Goal: Browse casually

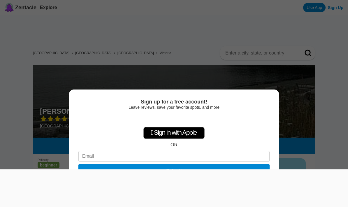
click at [330, 93] on div "Sign up for a free account! Leave reviews, save your favorite spots, and more …" at bounding box center [174, 103] width 348 height 207
click at [329, 140] on div "Sign up for a free account! Leave reviews, save your favorite spots, and more …" at bounding box center [174, 103] width 348 height 207
click at [333, 122] on div "Sign up for a free account! Leave reviews, save your favorite spots, and more …" at bounding box center [174, 103] width 348 height 207
click at [338, 101] on div "Sign up for a free account! Leave reviews, save your favorite spots, and more …" at bounding box center [174, 103] width 348 height 207
click at [236, 142] on div " Sign in with Apple OR Submit" at bounding box center [173, 146] width 191 height 67
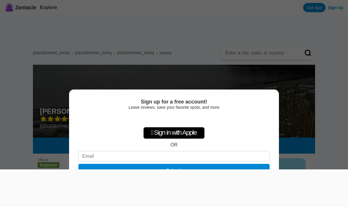
click at [284, 74] on div "Sign up for a free account! Leave reviews, save your favorite spots, and more …" at bounding box center [174, 103] width 348 height 207
click at [333, 53] on div "Sign up for a free account! Leave reviews, save your favorite spots, and more …" at bounding box center [174, 103] width 348 height 207
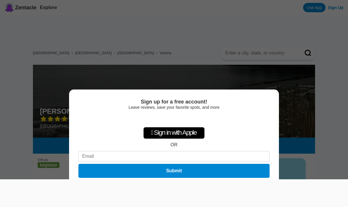
click at [13, 179] on div at bounding box center [174, 179] width 348 height 0
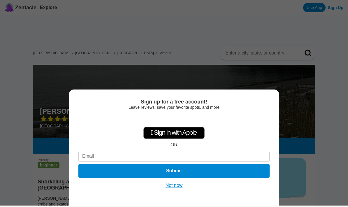
click at [179, 186] on button "Not now" at bounding box center [174, 186] width 21 height 6
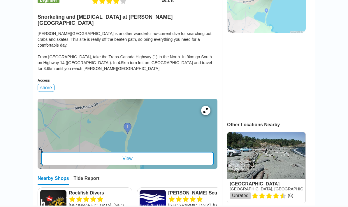
scroll to position [164, 0]
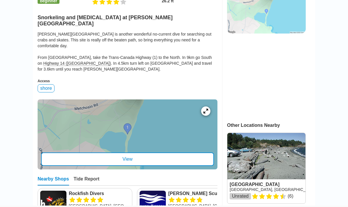
click at [155, 153] on div "View" at bounding box center [127, 159] width 173 height 13
click at [208, 108] on icon at bounding box center [206, 111] width 6 height 6
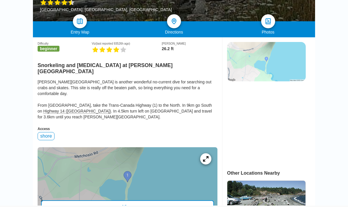
scroll to position [116, 0]
click at [280, 55] on img at bounding box center [266, 61] width 79 height 39
click at [176, 22] on img at bounding box center [174, 21] width 8 height 8
